Goal: Navigation & Orientation: Find specific page/section

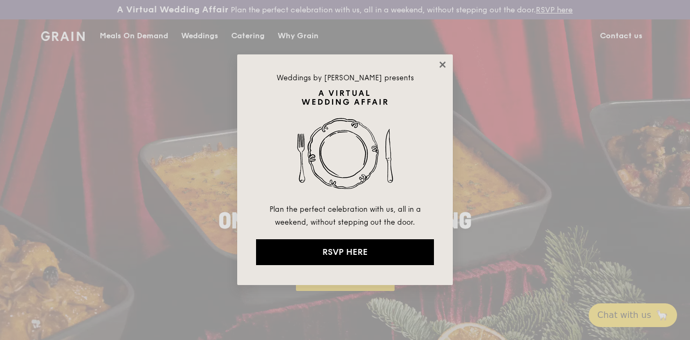
click at [442, 64] on icon at bounding box center [442, 64] width 6 height 6
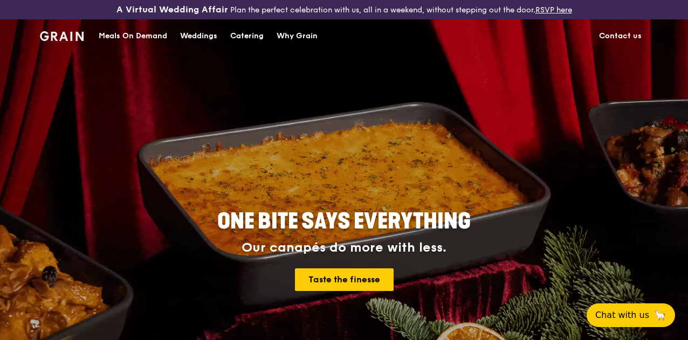
click at [259, 43] on div "Catering" at bounding box center [246, 36] width 33 height 32
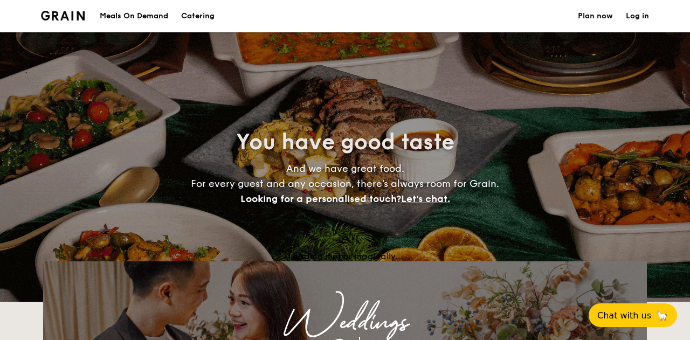
select select
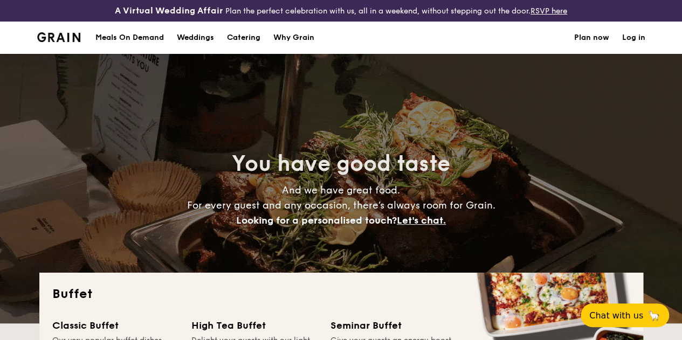
click at [132, 43] on div "Meals On Demand" at bounding box center [129, 38] width 68 height 32
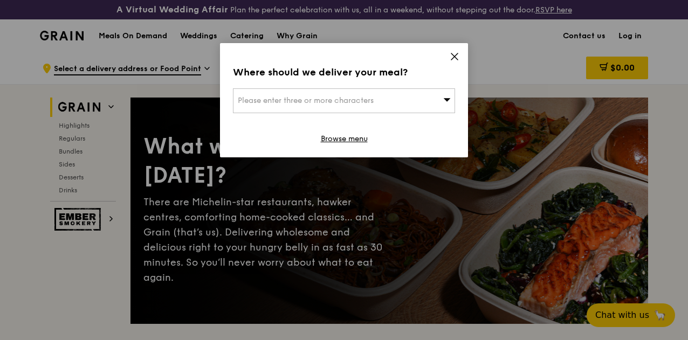
click at [453, 60] on icon at bounding box center [455, 57] width 10 height 10
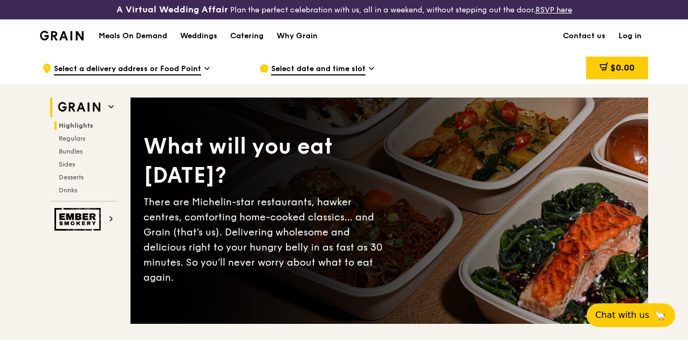
click at [91, 129] on span "Highlights" at bounding box center [76, 126] width 34 height 8
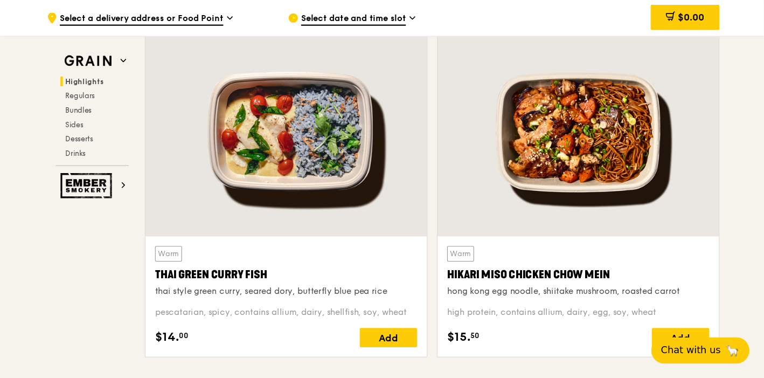
scroll to position [386, 0]
